Goal: Task Accomplishment & Management: Complete application form

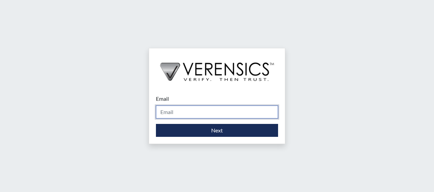
click at [192, 115] on input "Email" at bounding box center [217, 112] width 122 height 13
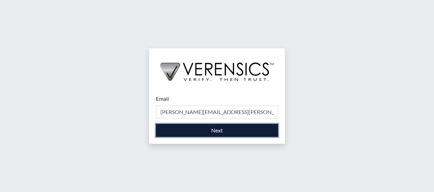
click at [225, 126] on button "Next" at bounding box center [217, 130] width 122 height 13
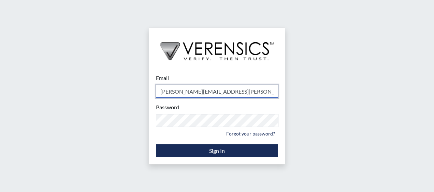
type input "[PERSON_NAME][EMAIL_ADDRESS][PERSON_NAME][DOMAIN_NAME]"
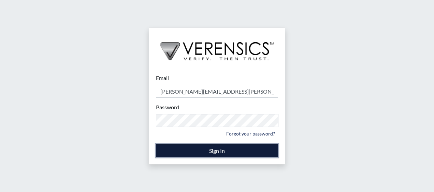
click at [214, 149] on button "Sign In" at bounding box center [217, 151] width 122 height 13
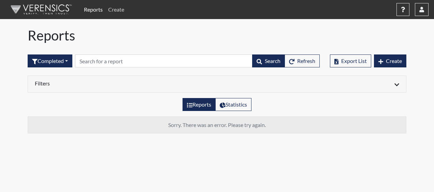
click at [116, 10] on link "Create" at bounding box center [115, 10] width 21 height 14
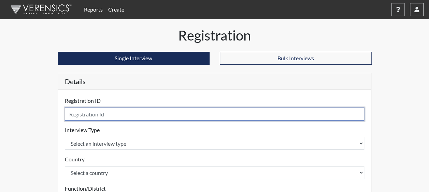
click at [94, 114] on input "text" at bounding box center [214, 114] width 299 height 13
click at [99, 117] on input "text" at bounding box center [214, 114] width 299 height 13
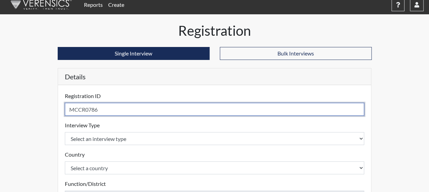
scroll to position [34, 0]
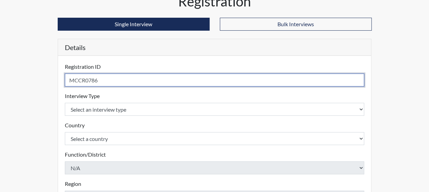
type input "MCCR0786"
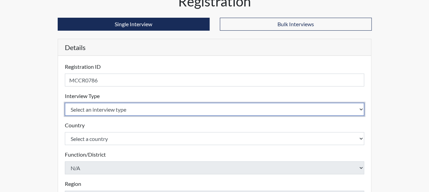
drag, startPoint x: 109, startPoint y: 108, endPoint x: 110, endPoint y: 113, distance: 5.1
click at [109, 108] on select "Select an interview type" at bounding box center [214, 109] width 299 height 13
click at [119, 105] on select "Select an interview type" at bounding box center [214, 109] width 299 height 13
click at [348, 109] on select "Select an interview type" at bounding box center [214, 109] width 299 height 13
click at [77, 108] on select "Select an interview type" at bounding box center [214, 109] width 299 height 13
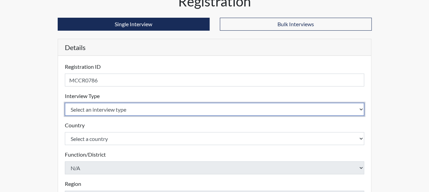
click at [97, 112] on select "Select an interview type" at bounding box center [214, 109] width 299 height 13
drag, startPoint x: 115, startPoint y: 108, endPoint x: 120, endPoint y: 108, distance: 5.8
click at [115, 108] on select "Select an interview type" at bounding box center [214, 109] width 299 height 13
click at [359, 105] on select "Select an interview type" at bounding box center [214, 109] width 299 height 13
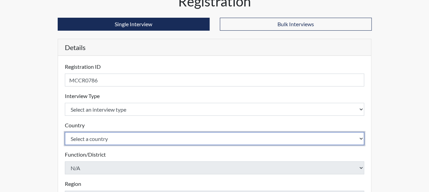
click at [302, 136] on select "Select a country [GEOGRAPHIC_DATA] [GEOGRAPHIC_DATA]" at bounding box center [214, 138] width 299 height 13
select select "united-states-of-[GEOGRAPHIC_DATA]"
click at [65, 132] on select "Select a country [GEOGRAPHIC_DATA] [GEOGRAPHIC_DATA]" at bounding box center [214, 138] width 299 height 13
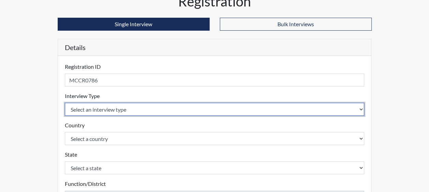
click at [122, 108] on select "Select an interview type" at bounding box center [214, 109] width 299 height 13
click at [125, 108] on select "Select an interview type" at bounding box center [214, 109] width 299 height 13
click at [126, 108] on select "Select an interview type" at bounding box center [214, 109] width 299 height 13
click at [353, 110] on select "Select an interview type" at bounding box center [214, 109] width 299 height 13
click at [355, 110] on select "Select an interview type" at bounding box center [214, 109] width 299 height 13
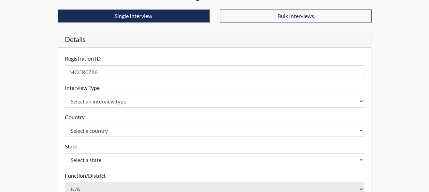
scroll to position [0, 0]
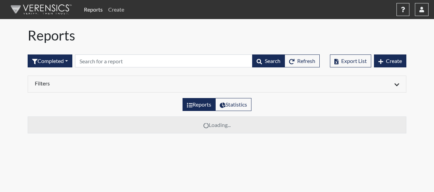
click at [115, 10] on link "Create" at bounding box center [115, 10] width 21 height 14
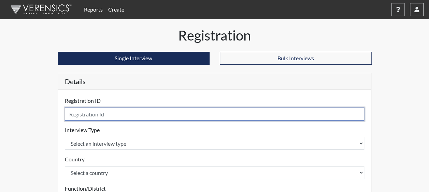
click at [97, 113] on input "text" at bounding box center [214, 114] width 299 height 13
type input "MCR0786"
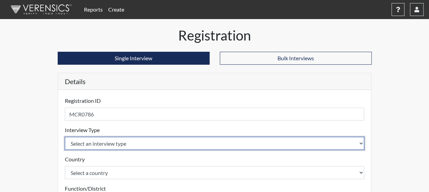
click at [109, 140] on select "Select an interview type Corrections Pre-Employment" at bounding box center [214, 143] width 299 height 13
select select "ff733e93-e1bf-11ea-9c9f-0eff0cf7eb8f"
click at [65, 137] on select "Select an interview type Corrections Pre-Employment" at bounding box center [214, 143] width 299 height 13
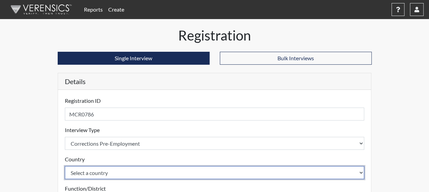
click at [100, 169] on select "Select a country [GEOGRAPHIC_DATA] [GEOGRAPHIC_DATA]" at bounding box center [214, 172] width 299 height 13
select select "united-states-of-[GEOGRAPHIC_DATA]"
click at [65, 166] on select "Select a country [GEOGRAPHIC_DATA] [GEOGRAPHIC_DATA]" at bounding box center [214, 172] width 299 height 13
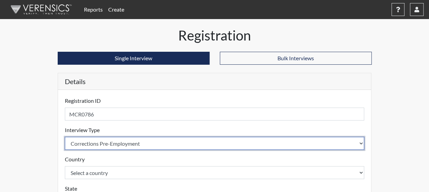
drag, startPoint x: 102, startPoint y: 137, endPoint x: 100, endPoint y: 148, distance: 10.7
click at [102, 140] on select "Select an interview type Corrections Pre-Employment" at bounding box center [214, 143] width 299 height 13
click at [100, 146] on select "Select an interview type Corrections Pre-Employment" at bounding box center [214, 143] width 299 height 13
click at [101, 143] on select "Select an interview type Corrections Pre-Employment" at bounding box center [214, 143] width 299 height 13
click at [65, 137] on select "Select an interview type Corrections Pre-Employment" at bounding box center [214, 143] width 299 height 13
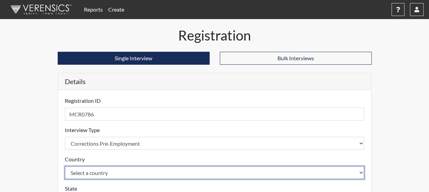
click at [104, 172] on select "Select a country [GEOGRAPHIC_DATA] [GEOGRAPHIC_DATA]" at bounding box center [214, 172] width 299 height 13
click at [65, 166] on select "Select a country [GEOGRAPHIC_DATA] [GEOGRAPHIC_DATA]" at bounding box center [214, 172] width 299 height 13
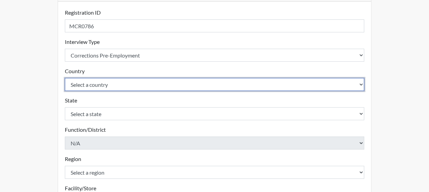
scroll to position [102, 0]
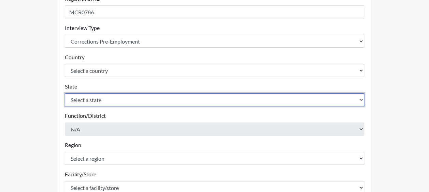
click at [97, 101] on select "Select a state [US_STATE] [US_STATE] [US_STATE] [US_STATE] [US_STATE] [US_STATE…" at bounding box center [214, 99] width 299 height 13
select select "GA"
click at [65, 93] on select "Select a state [US_STATE] [US_STATE] [US_STATE] [US_STATE] [US_STATE] [US_STATE…" at bounding box center [214, 99] width 299 height 13
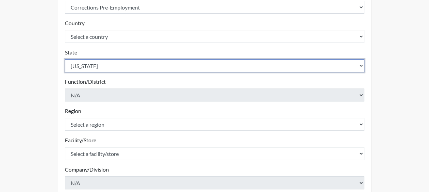
scroll to position [171, 0]
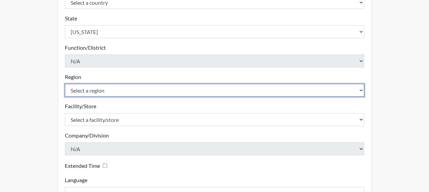
click at [103, 92] on select "Select a region [GEOGRAPHIC_DATA]" at bounding box center [214, 90] width 299 height 13
select select "51976826-f18e-4b67-8d3b-b0a0fa2f97ff"
click at [65, 84] on select "Select a region [GEOGRAPHIC_DATA]" at bounding box center [214, 90] width 299 height 13
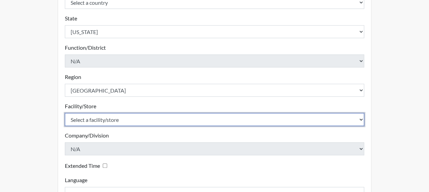
click at [101, 120] on select "Select a facility/store Dodge SP" at bounding box center [214, 119] width 299 height 13
click at [101, 119] on select "Select a facility/store Dodge SP" at bounding box center [214, 119] width 299 height 13
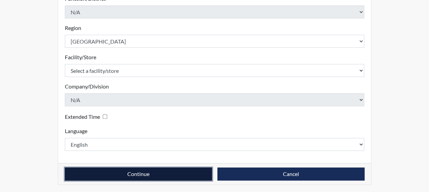
click at [114, 169] on button "Continue" at bounding box center [138, 174] width 147 height 13
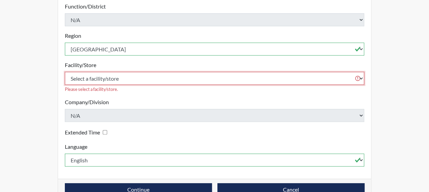
drag, startPoint x: 132, startPoint y: 67, endPoint x: 130, endPoint y: 72, distance: 5.3
click at [132, 72] on select "Select a facility/store Dodge SP" at bounding box center [214, 78] width 299 height 13
select select "76580185-3f32-4970-b767-aa2f0b4506fa"
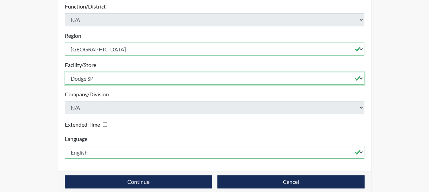
click at [65, 72] on select "Select a facility/store Dodge SP" at bounding box center [214, 78] width 299 height 13
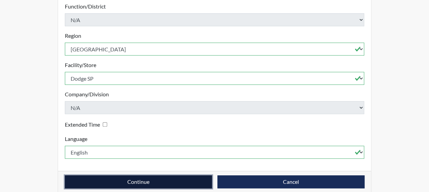
click at [126, 176] on button "Continue" at bounding box center [138, 182] width 147 height 13
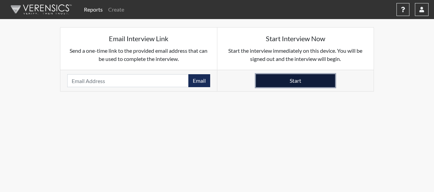
click at [301, 76] on button "Start" at bounding box center [295, 80] width 79 height 13
